Goal: Find contact information: Find contact information

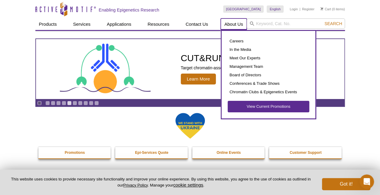
click at [236, 23] on link "About Us" at bounding box center [234, 23] width 26 height 11
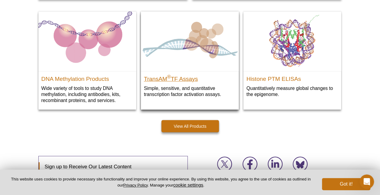
scroll to position [917, 0]
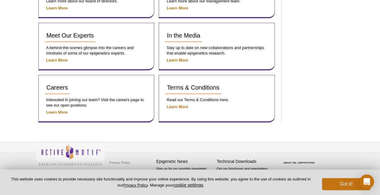
scroll to position [407, 0]
click at [335, 184] on button "Got it!" at bounding box center [346, 184] width 48 height 12
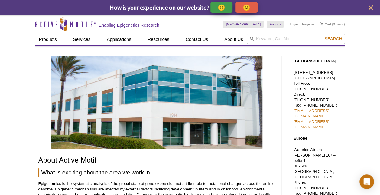
scroll to position [0, 0]
drag, startPoint x: 294, startPoint y: 72, endPoint x: 331, endPoint y: 82, distance: 39.0
click at [331, 82] on p "1914 Palomar Oaks Way, Suite 150 Carlsbad, CA 92008 Toll Free: 877 222 9543 Dir…" at bounding box center [318, 100] width 48 height 60
drag, startPoint x: 331, startPoint y: 82, endPoint x: 303, endPoint y: 75, distance: 28.8
copy p "1914 Palomar Oaks Way, Suite 150 Carlsbad, CA 92008"
